Goal: Navigation & Orientation: Find specific page/section

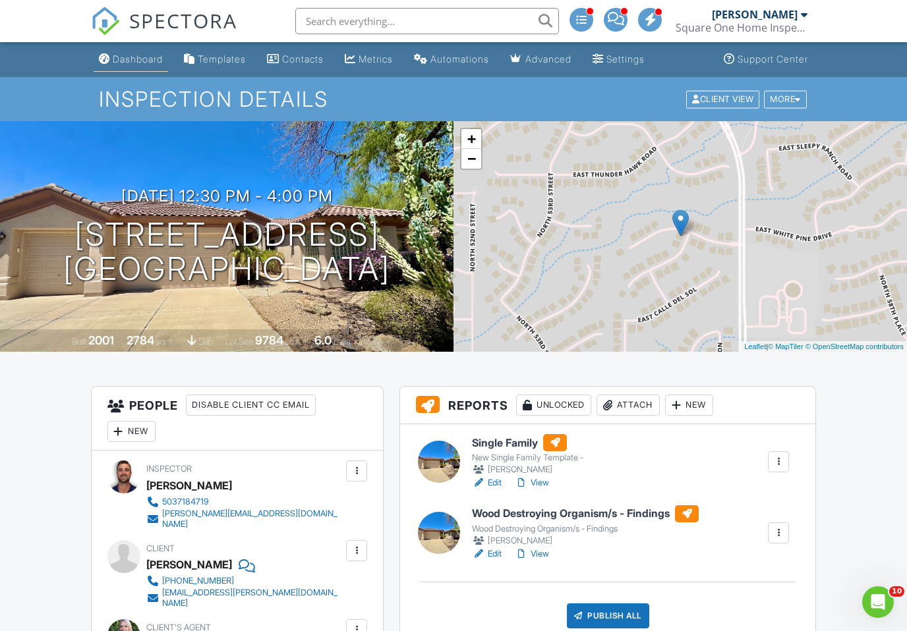
click at [123, 71] on link "Dashboard" at bounding box center [131, 59] width 74 height 24
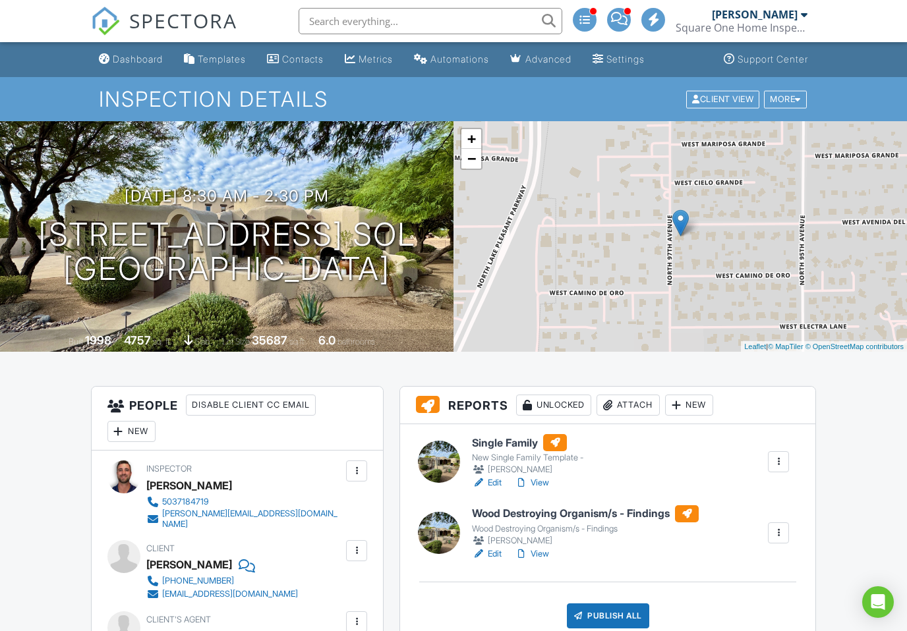
click at [532, 471] on div "[PERSON_NAME]" at bounding box center [527, 469] width 111 height 13
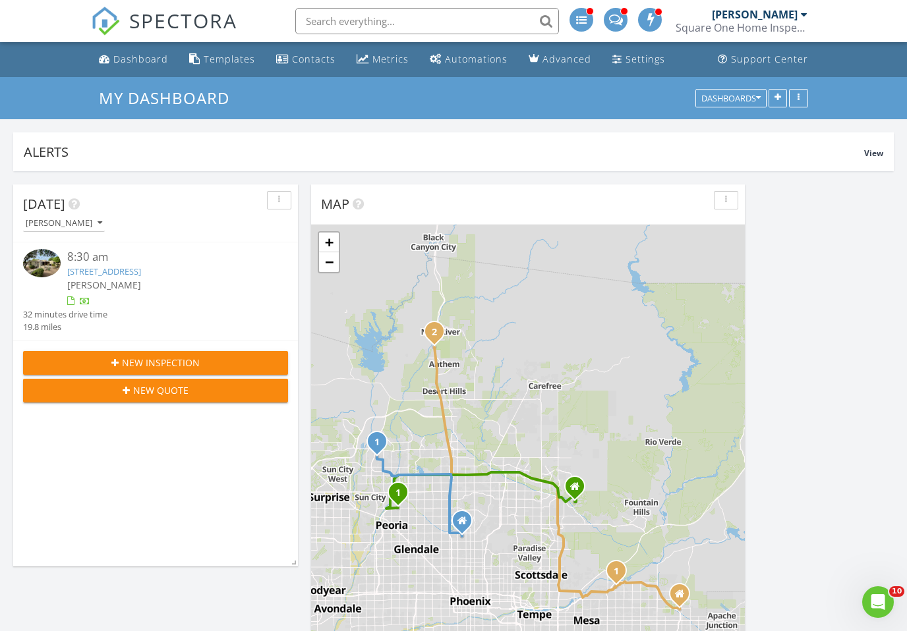
click at [113, 284] on span "[PERSON_NAME]" at bounding box center [104, 285] width 74 height 13
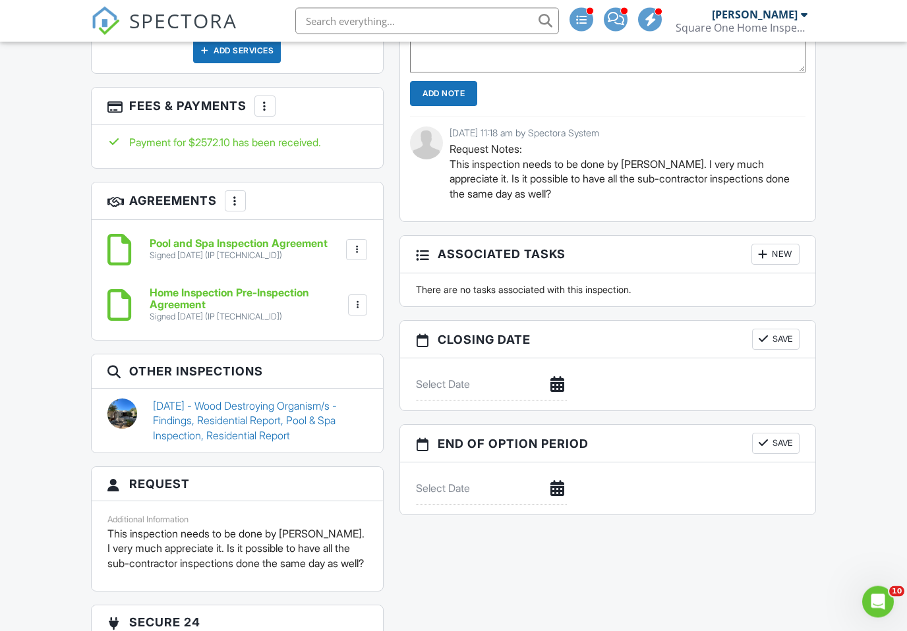
scroll to position [1231, 0]
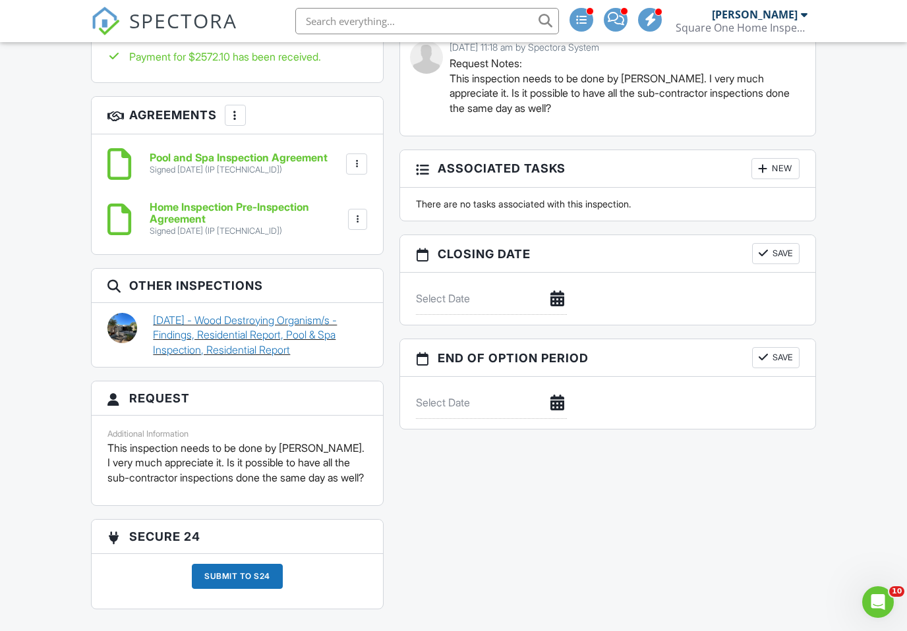
click at [206, 313] on link "10/11/2023 - Wood Destroying Organism/s - Findings, Residential Report, Pool & …" at bounding box center [260, 335] width 214 height 44
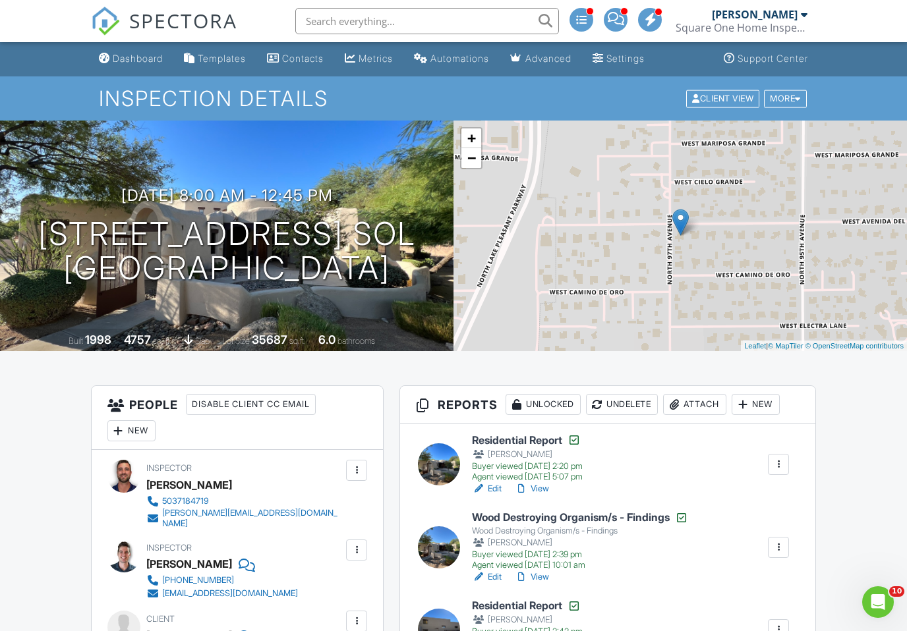
scroll to position [25, 0]
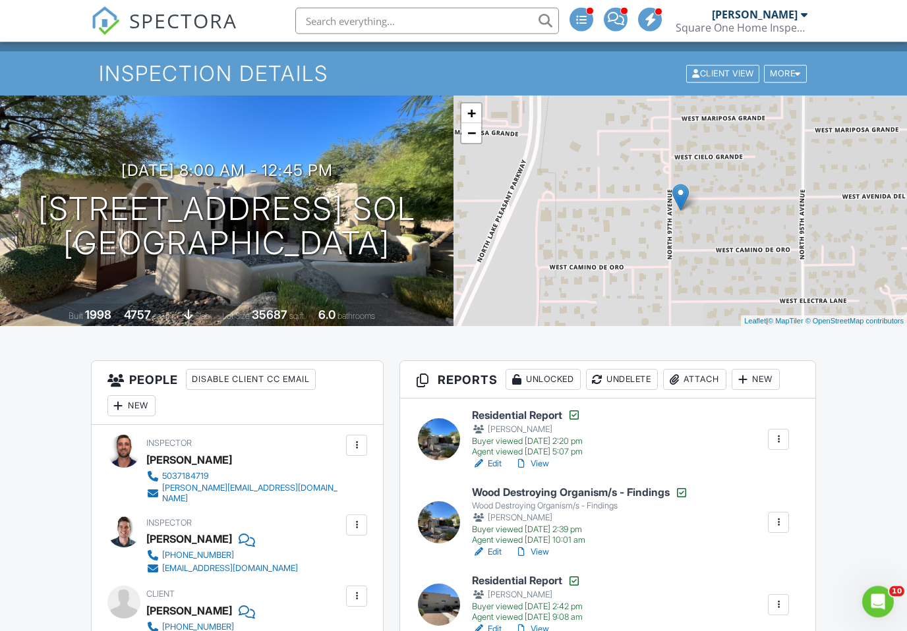
click at [535, 468] on link "View" at bounding box center [532, 464] width 34 height 13
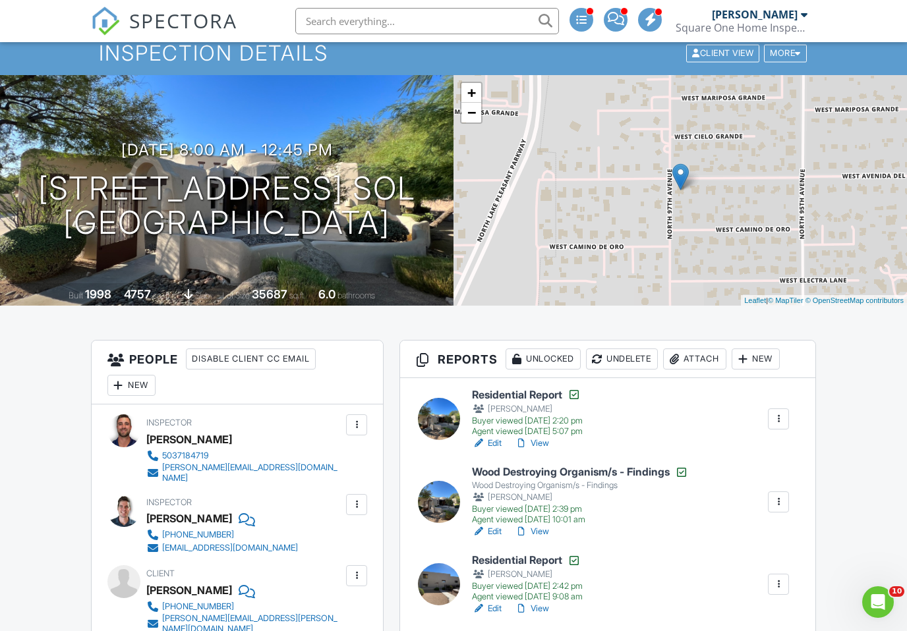
scroll to position [0, 0]
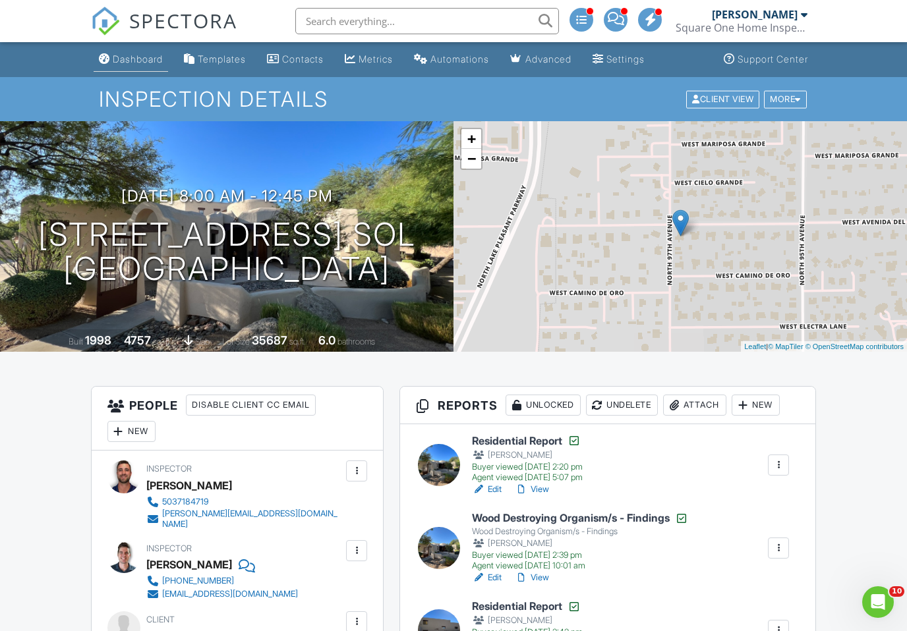
click at [125, 67] on link "Dashboard" at bounding box center [131, 59] width 74 height 24
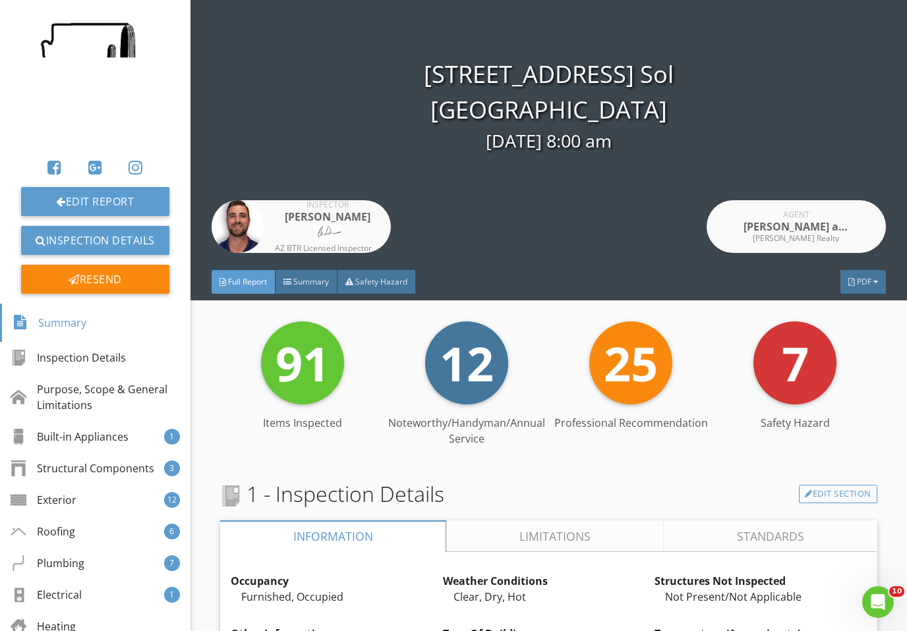
scroll to position [62, 0]
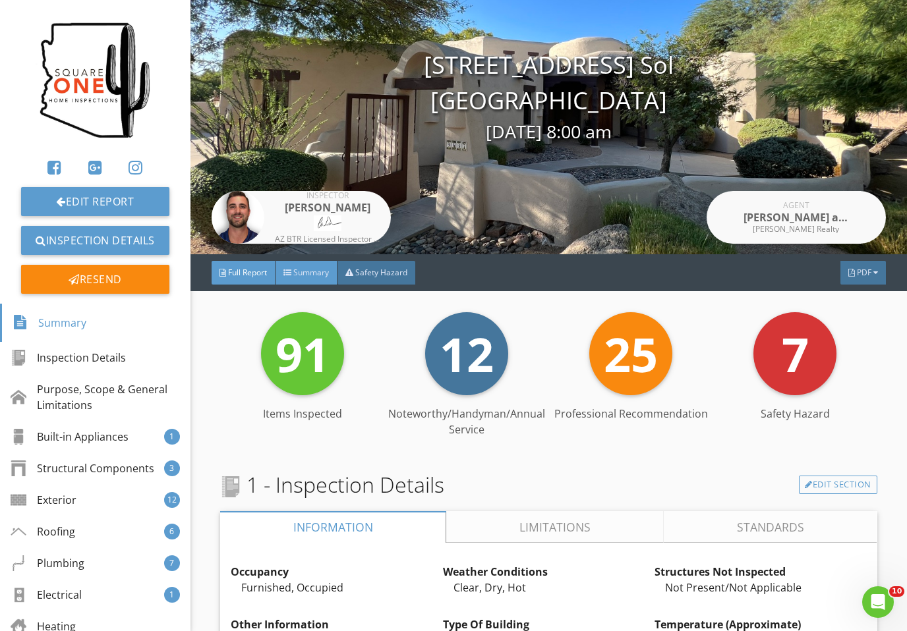
click at [318, 270] on span "Summary" at bounding box center [311, 272] width 36 height 11
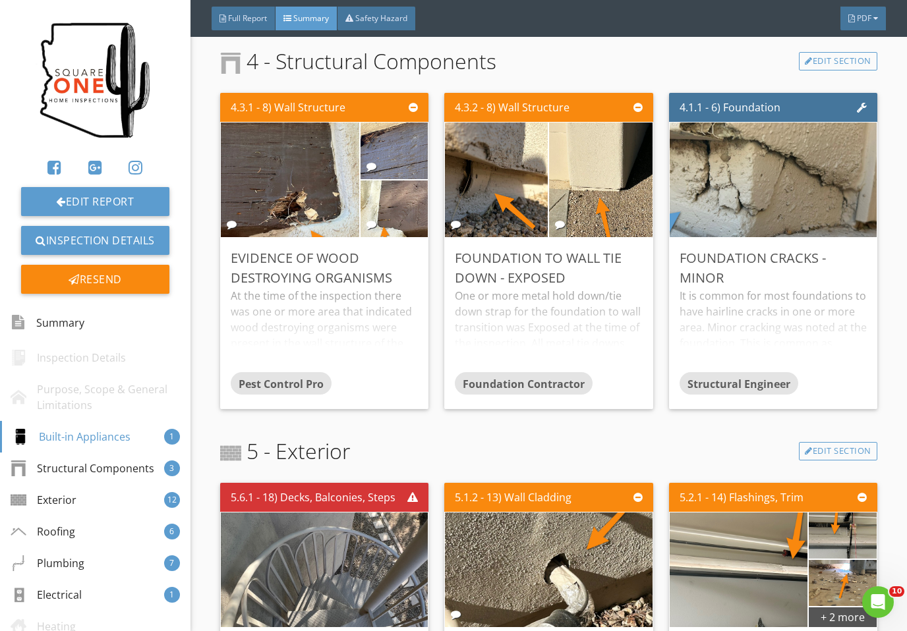
scroll to position [660, 0]
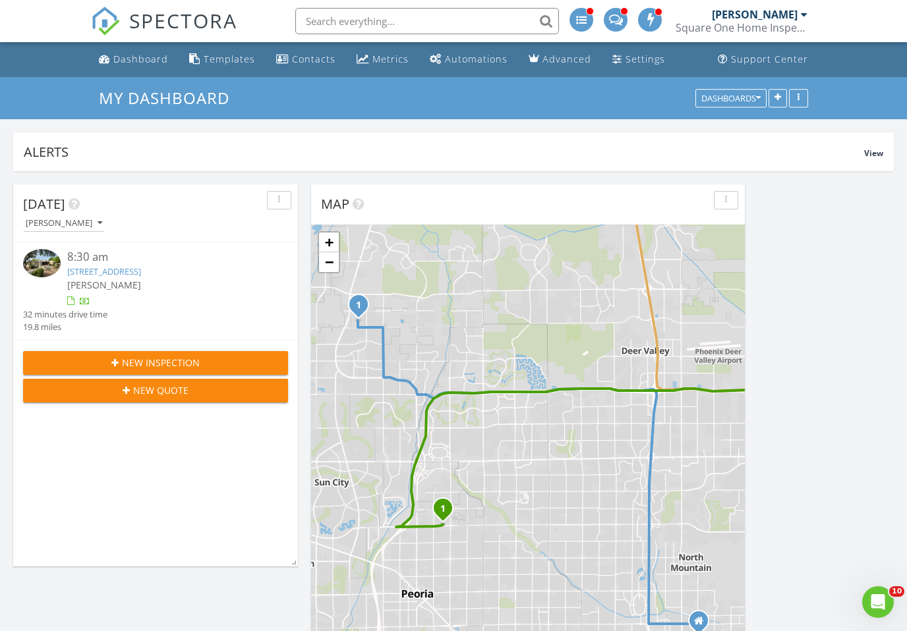
click at [187, 285] on div "[PERSON_NAME]" at bounding box center [166, 285] width 199 height 14
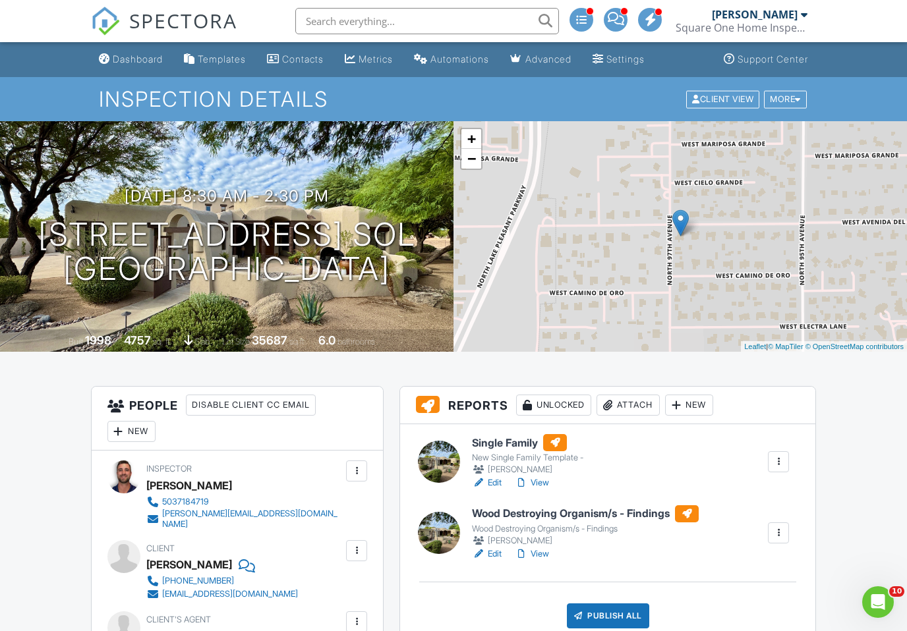
click at [536, 484] on link "View" at bounding box center [532, 483] width 34 height 13
